Goal: Task Accomplishment & Management: Use online tool/utility

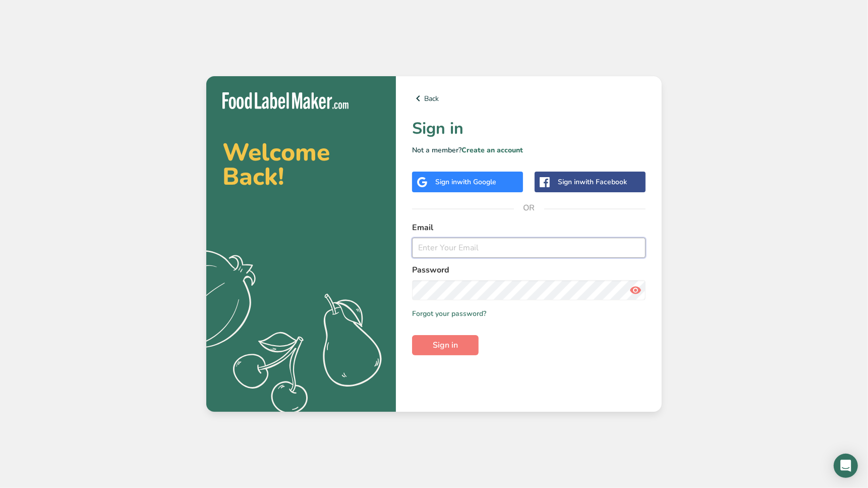
click at [437, 249] on input "email" at bounding box center [528, 247] width 233 height 20
type input "[EMAIL_ADDRESS][PERSON_NAME][DOMAIN_NAME]"
click at [412, 335] on button "Sign in" at bounding box center [445, 345] width 67 height 20
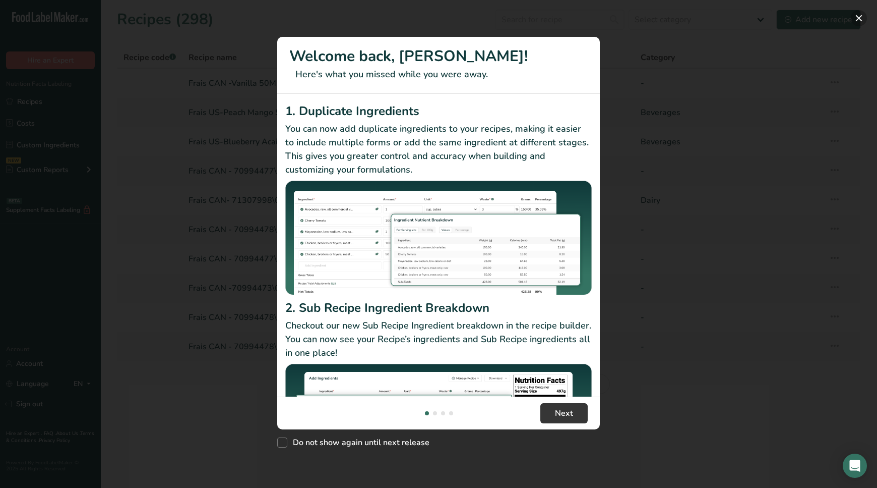
click at [863, 15] on button "New Features" at bounding box center [859, 18] width 16 height 16
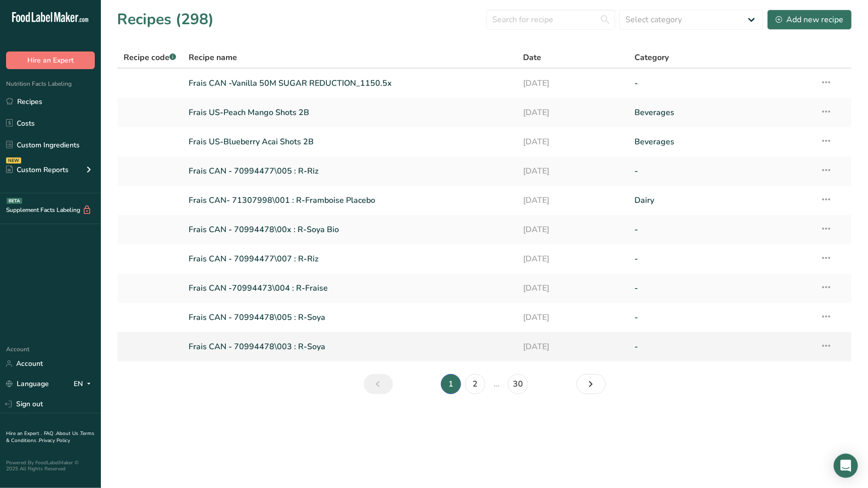
click at [260, 355] on link "Frais CAN - 70994478\003 : R-Soya" at bounding box center [350, 346] width 322 height 21
click at [169, 274] on td at bounding box center [149, 287] width 65 height 29
click at [85, 228] on div ".a-20{fill:#fff;} Hire an Expert Nutrition Facts Labeling Recipes Costs Custom …" at bounding box center [50, 168] width 101 height 320
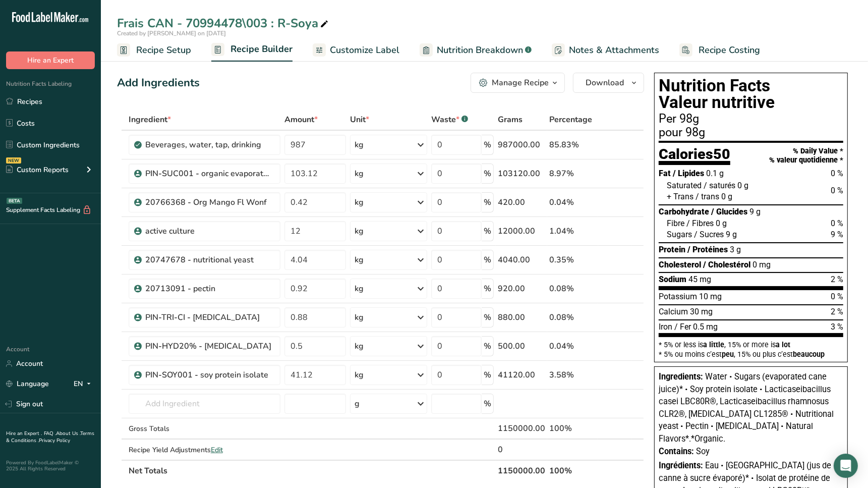
click at [391, 48] on span "Customize Label" at bounding box center [365, 50] width 70 height 14
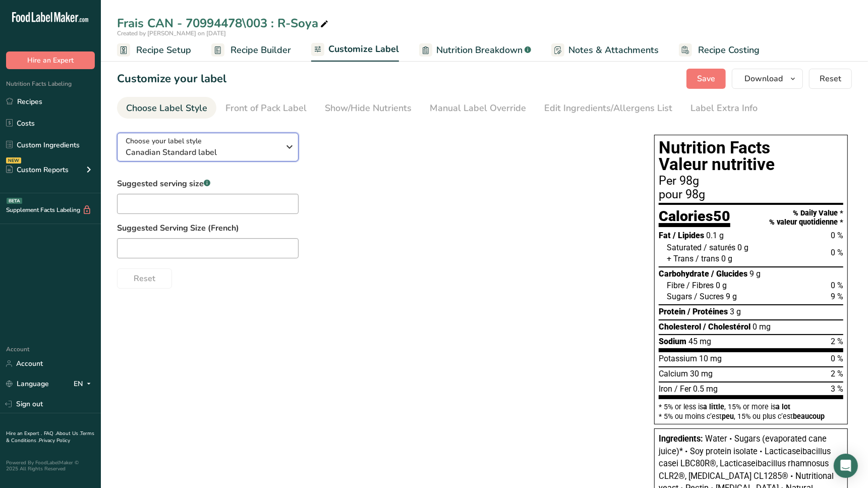
click at [290, 145] on icon "button" at bounding box center [289, 147] width 12 height 18
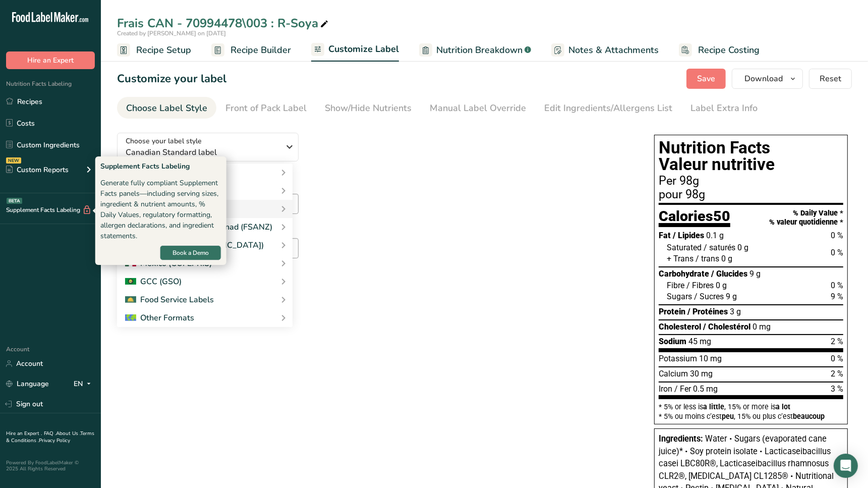
drag, startPoint x: 68, startPoint y: 232, endPoint x: 38, endPoint y: 278, distance: 55.0
click at [38, 278] on div ".a-20{fill:#fff;} Hire an Expert Nutrition Facts Labeling Recipes Costs Custom …" at bounding box center [50, 168] width 101 height 320
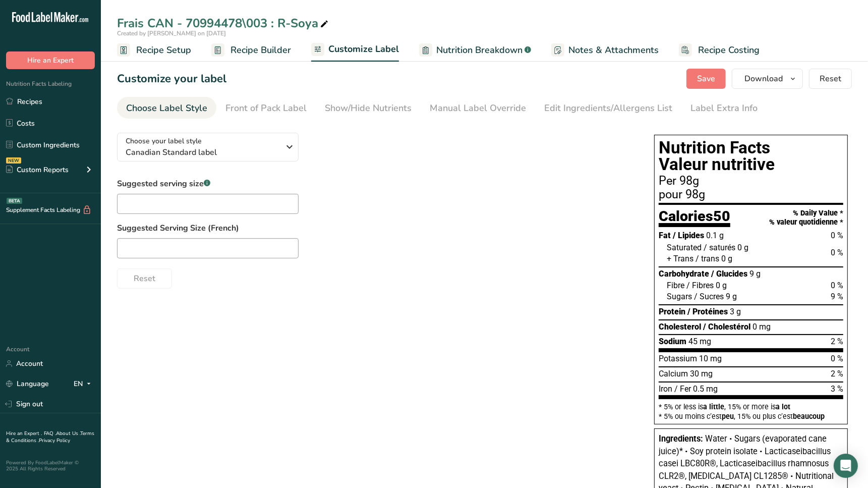
click at [38, 278] on div ".a-20{fill:#fff;} Hire an Expert Nutrition Facts Labeling Recipes Costs Custom …" at bounding box center [50, 168] width 101 height 320
click at [628, 89] on section "Customize your label Save Download Choose what to show on your downloaded label…" at bounding box center [484, 351] width 767 height 599
